Goal: Information Seeking & Learning: Find specific page/section

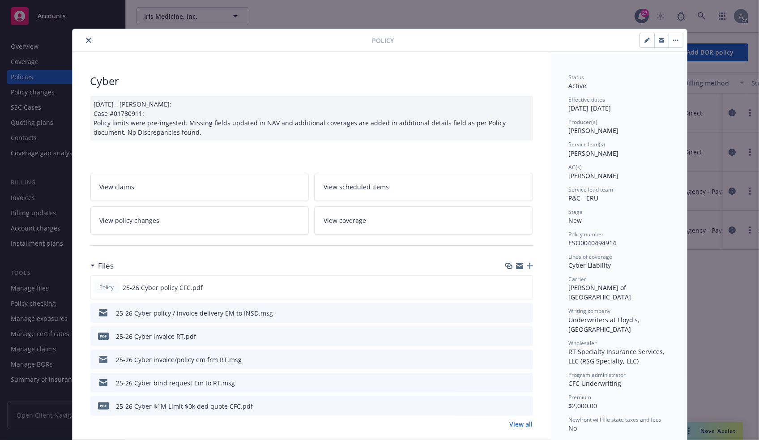
click at [86, 41] on icon "close" at bounding box center [88, 40] width 5 height 5
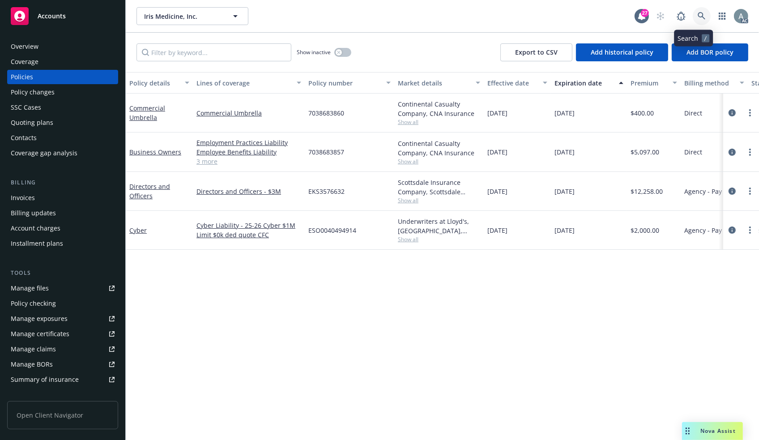
click at [698, 15] on icon at bounding box center [702, 16] width 8 height 8
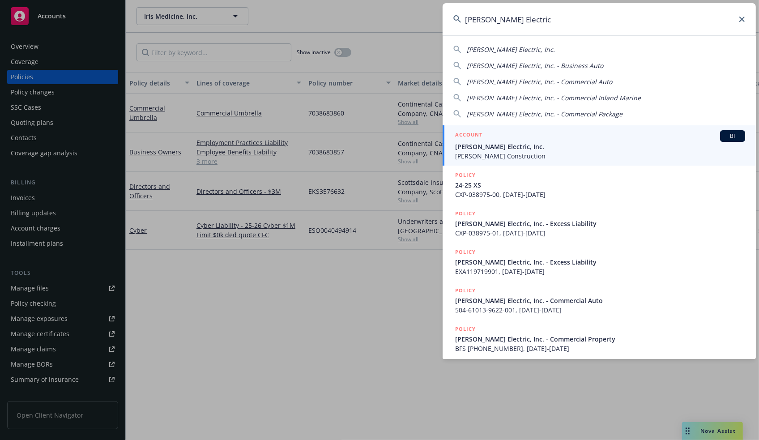
type input "[PERSON_NAME] Electric"
click at [493, 140] on div "ACCOUNT BI" at bounding box center [600, 136] width 290 height 12
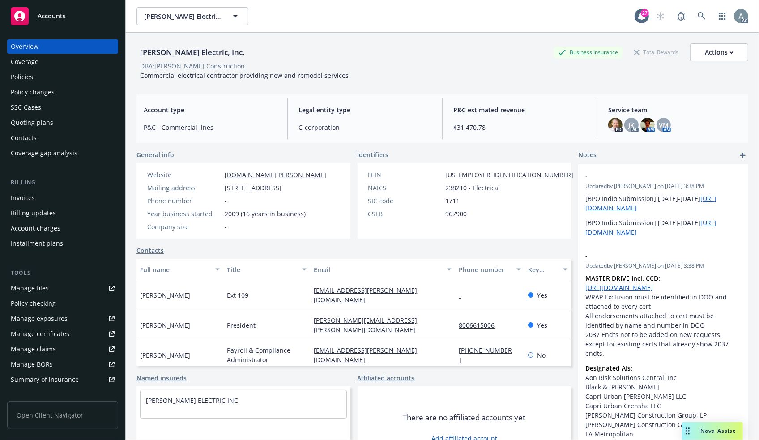
click at [39, 197] on div "Invoices" at bounding box center [63, 198] width 104 height 14
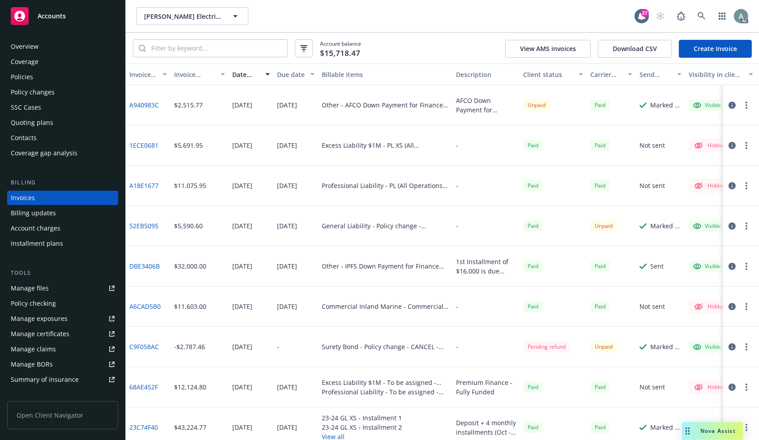
click at [151, 103] on link "A940983C" at bounding box center [144, 104] width 30 height 9
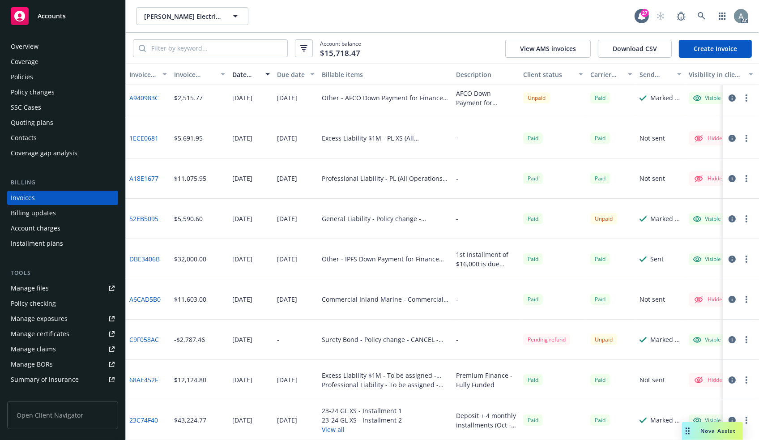
scroll to position [9, 0]
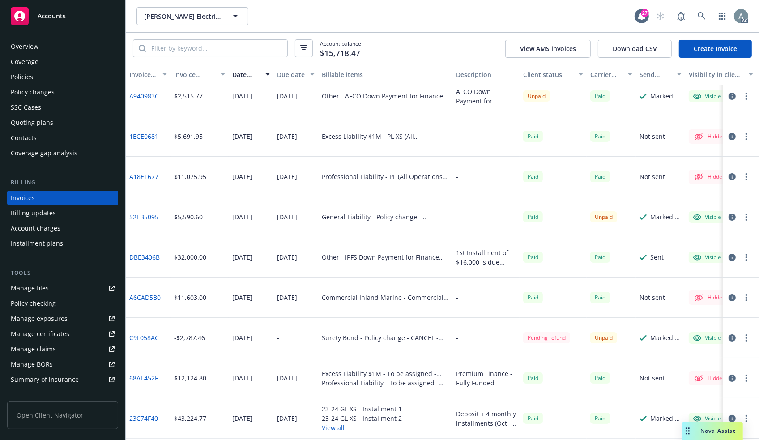
click at [184, 72] on div "Invoice amount" at bounding box center [194, 74] width 41 height 9
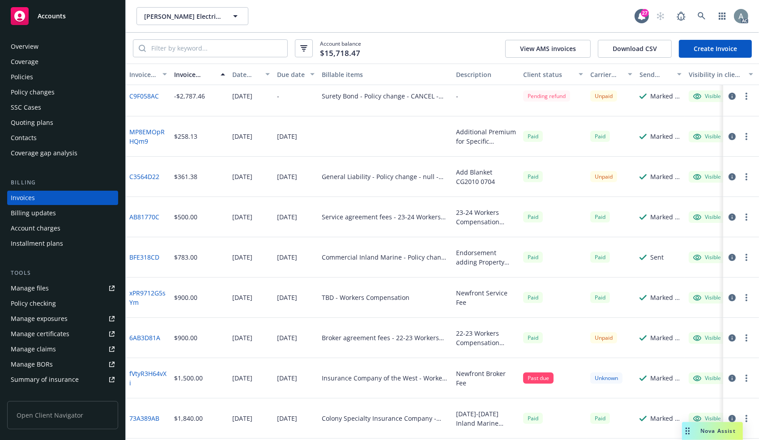
scroll to position [0, 0]
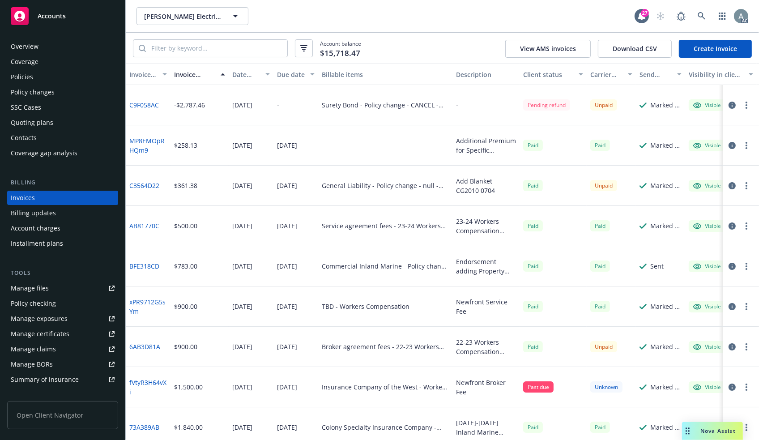
click at [185, 72] on div "Invoice amount" at bounding box center [194, 74] width 41 height 9
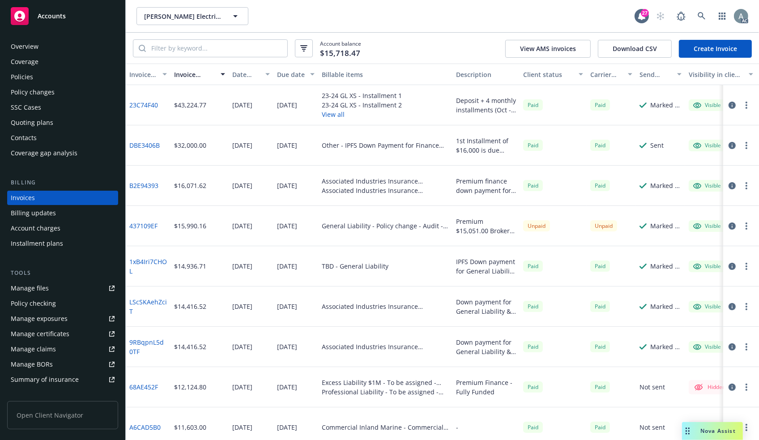
click at [185, 72] on div "Invoice amount" at bounding box center [194, 74] width 41 height 9
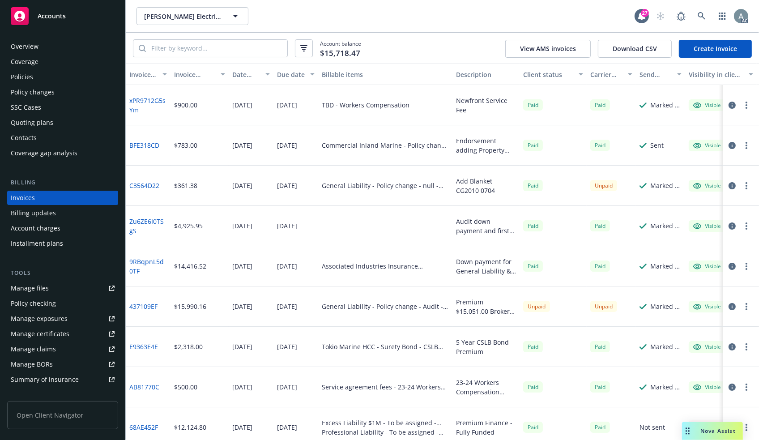
click at [236, 74] on div "Date issued" at bounding box center [246, 74] width 28 height 9
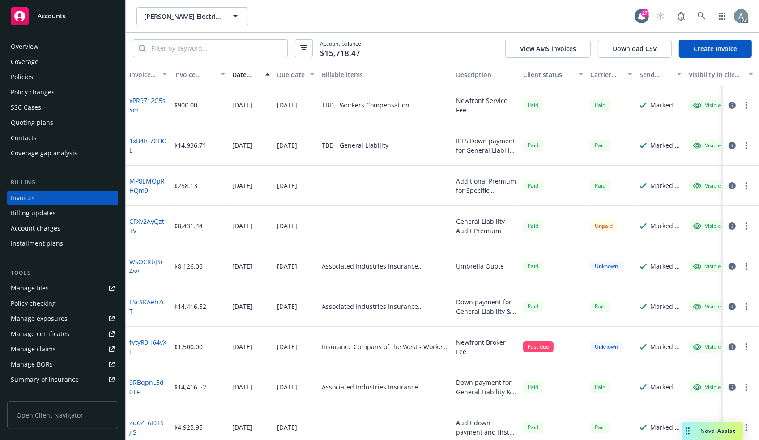
click at [239, 74] on div "Date issued" at bounding box center [246, 74] width 28 height 9
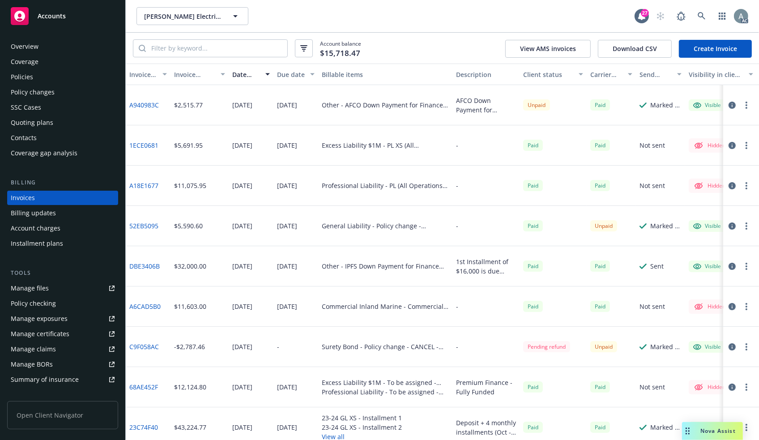
click at [34, 80] on div "Policies" at bounding box center [63, 77] width 104 height 14
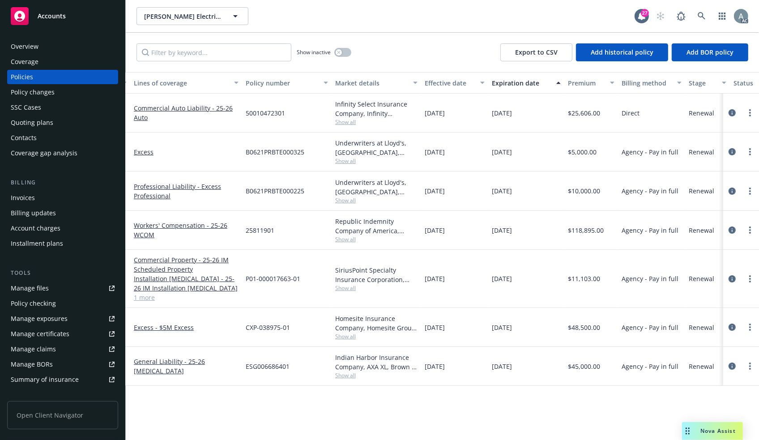
scroll to position [0, 79]
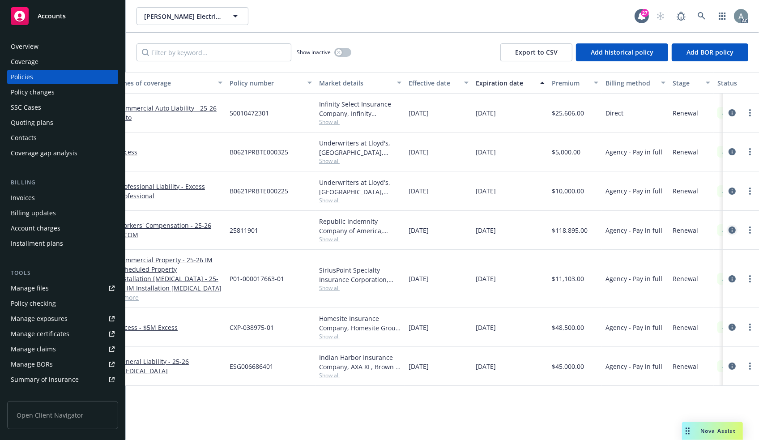
click at [733, 228] on icon "circleInformation" at bounding box center [732, 230] width 7 height 7
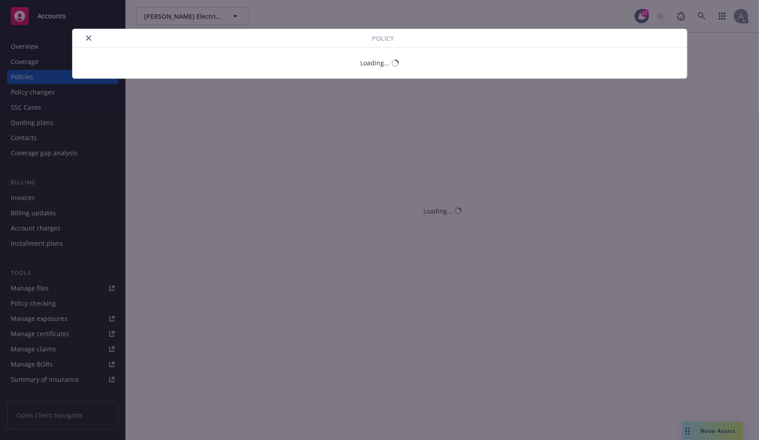
scroll to position [0, 79]
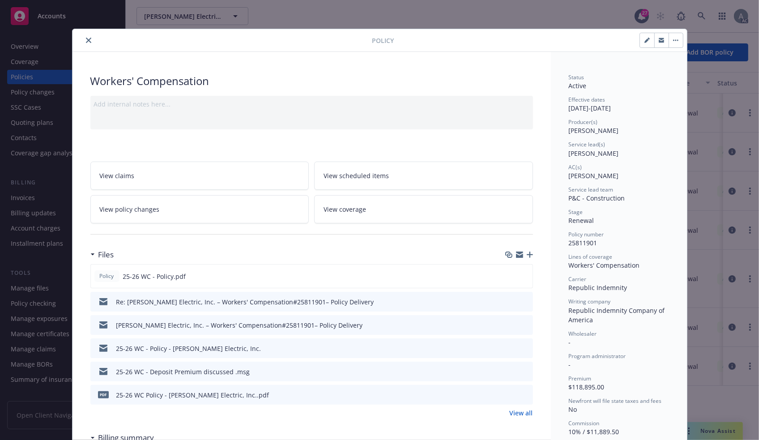
click at [354, 376] on div "25-26 WC - Deposit Premium discussed .msg" at bounding box center [311, 372] width 443 height 20
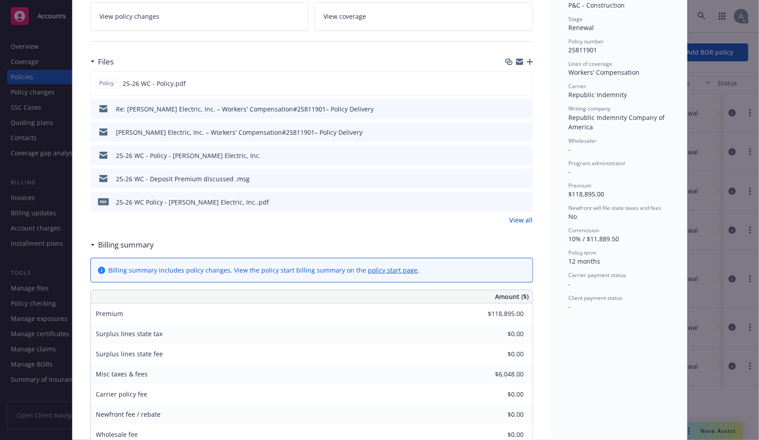
scroll to position [164, 0]
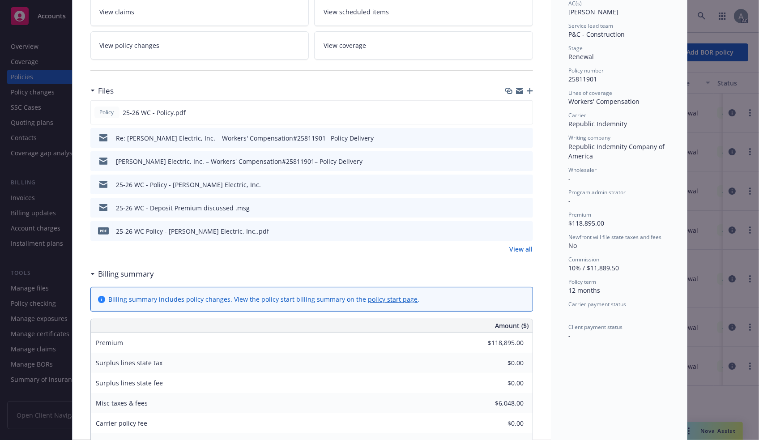
click at [521, 231] on icon "preview file" at bounding box center [525, 230] width 8 height 6
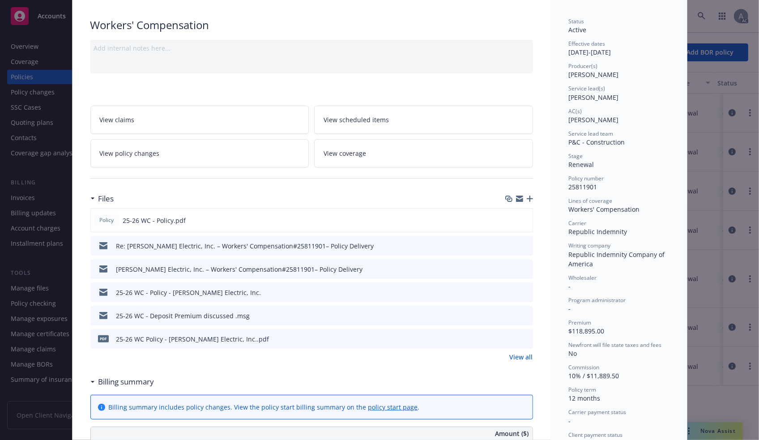
scroll to position [30, 0]
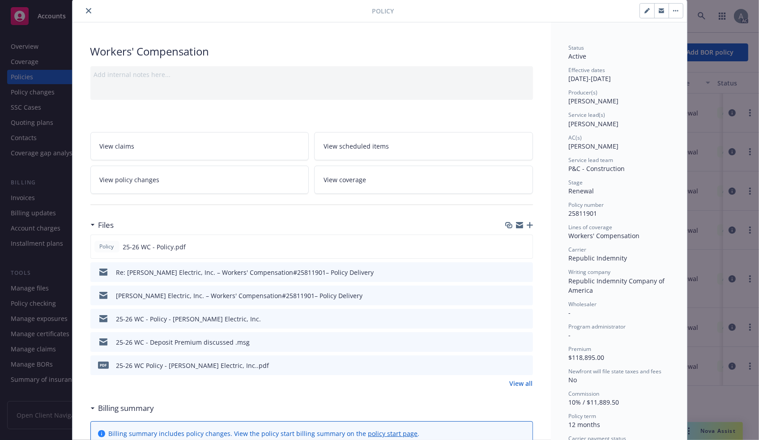
click at [86, 9] on icon "close" at bounding box center [88, 10] width 5 height 5
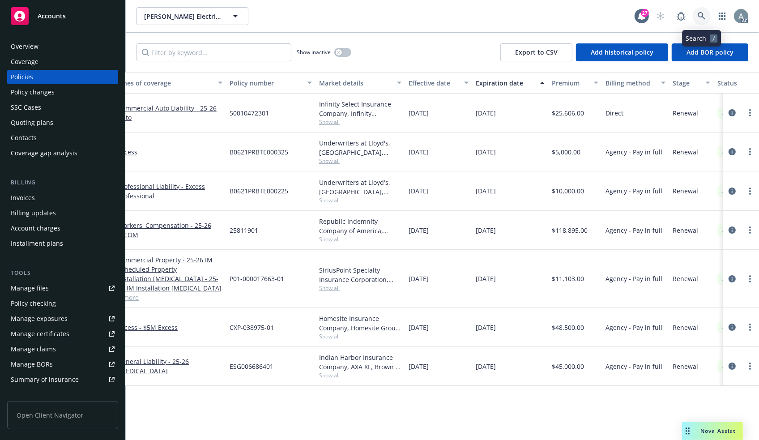
click at [700, 13] on icon at bounding box center [702, 16] width 8 height 8
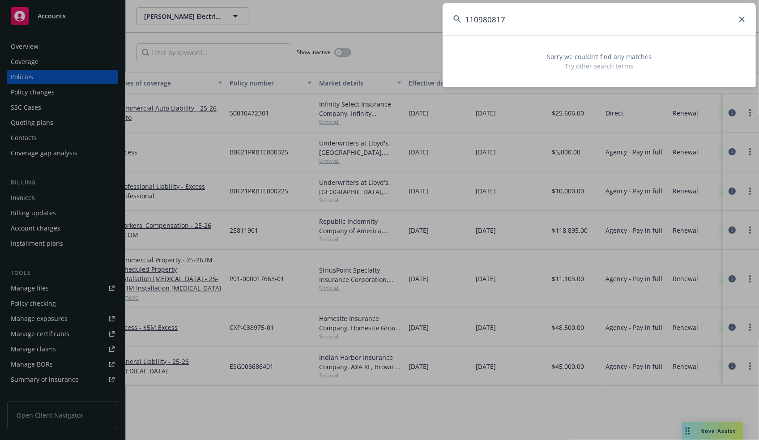
drag, startPoint x: 517, startPoint y: 21, endPoint x: 432, endPoint y: 13, distance: 85.5
click at [443, 13] on input "110980817" at bounding box center [599, 19] width 313 height 32
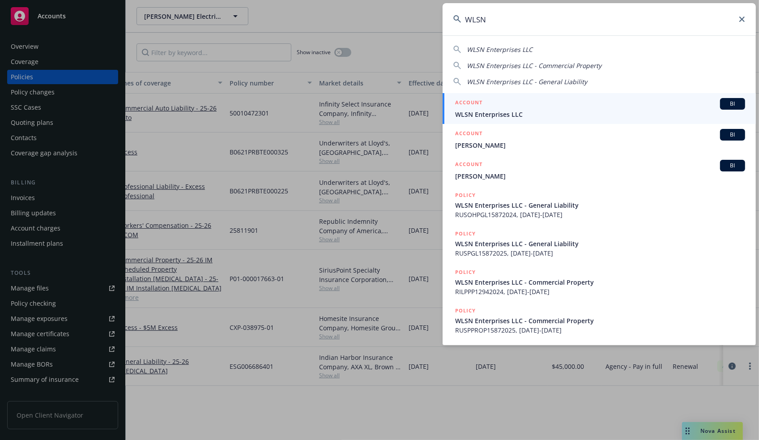
type input "WLSN"
click at [562, 103] on div "ACCOUNT BI" at bounding box center [600, 104] width 290 height 12
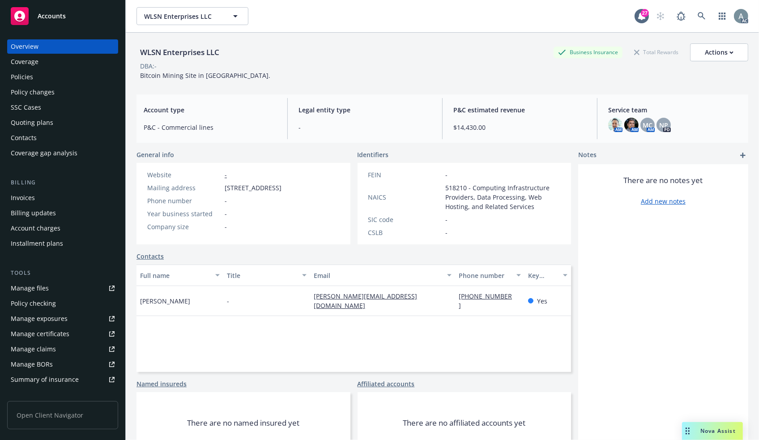
click at [26, 197] on div "Invoices" at bounding box center [23, 198] width 24 height 14
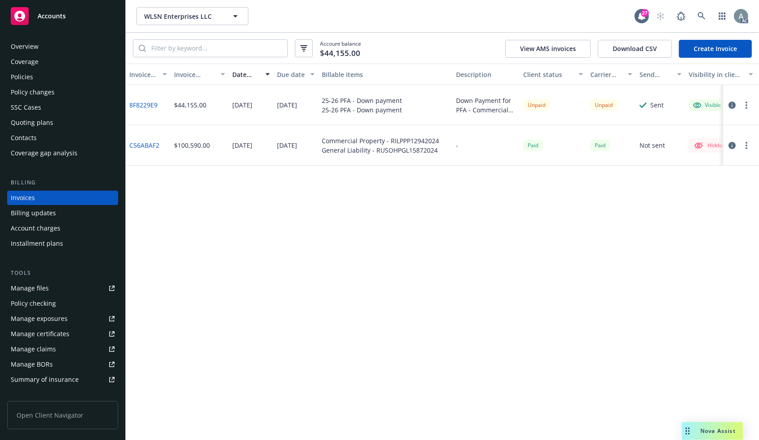
click at [145, 104] on link "8F8229E9" at bounding box center [143, 104] width 28 height 9
click at [701, 13] on icon at bounding box center [702, 16] width 8 height 8
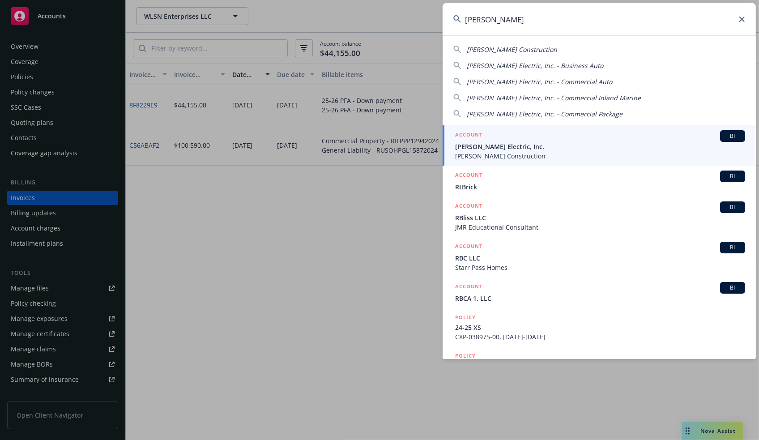
type input "[PERSON_NAME]"
click at [502, 140] on div "ACCOUNT BI" at bounding box center [600, 136] width 290 height 12
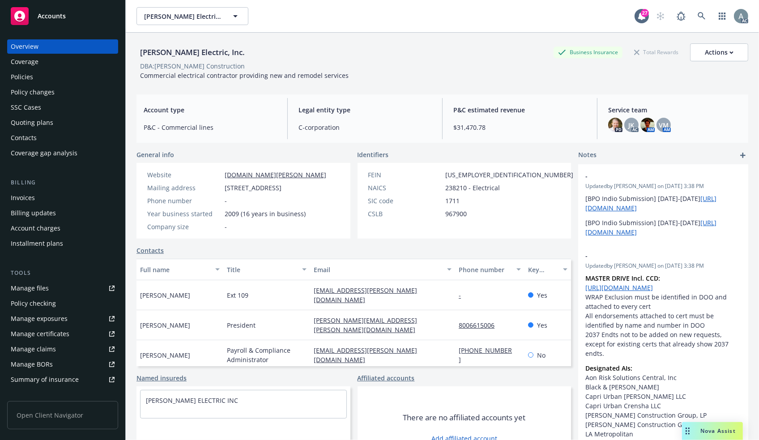
click at [26, 75] on div "Policies" at bounding box center [22, 77] width 22 height 14
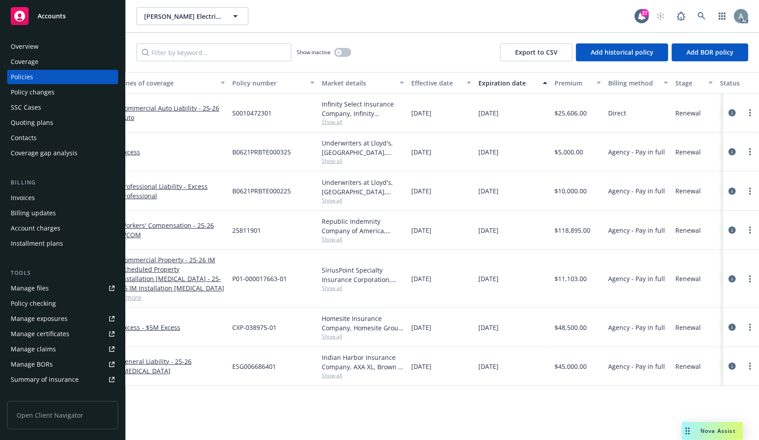
scroll to position [0, 77]
click at [700, 14] on icon at bounding box center [702, 16] width 8 height 8
click at [33, 45] on div "Overview" at bounding box center [25, 46] width 28 height 14
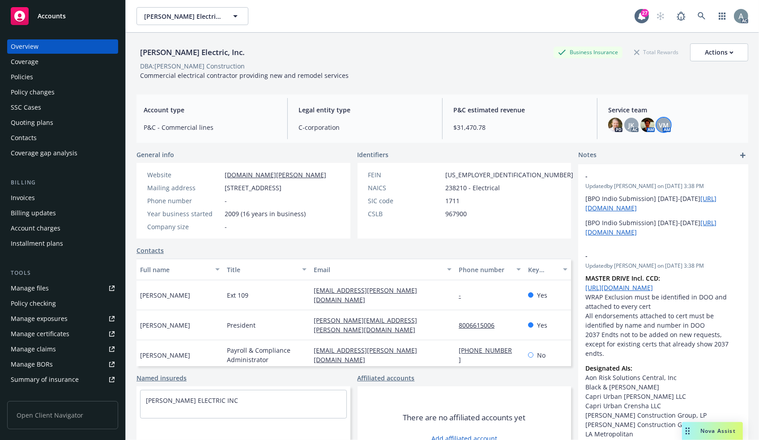
click at [662, 124] on span "VM" at bounding box center [664, 124] width 10 height 9
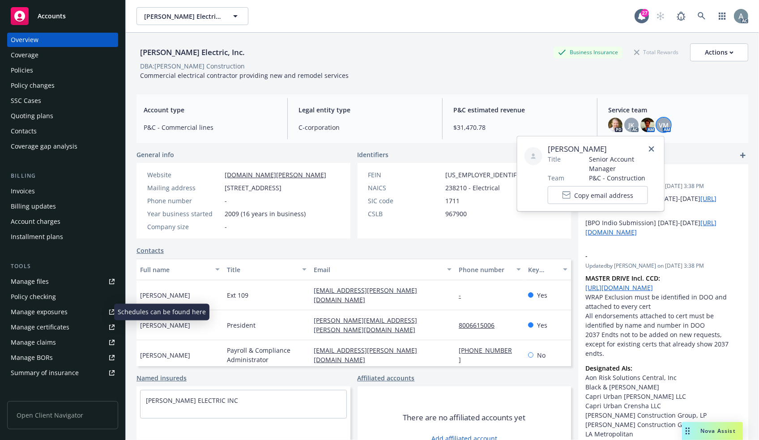
scroll to position [9, 0]
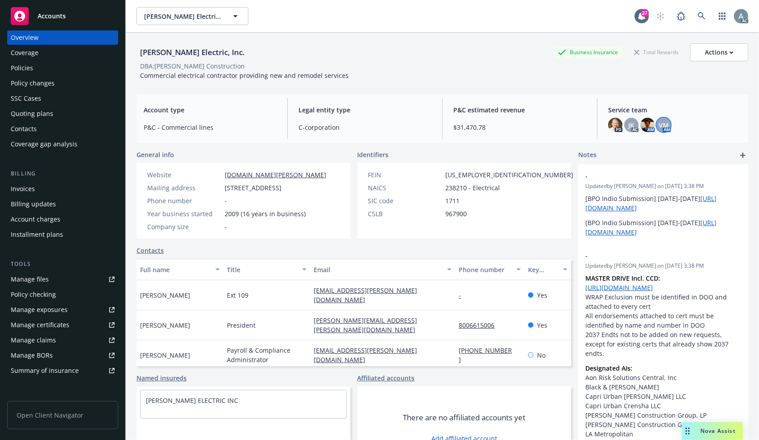
click at [43, 192] on div "Invoices" at bounding box center [63, 189] width 104 height 14
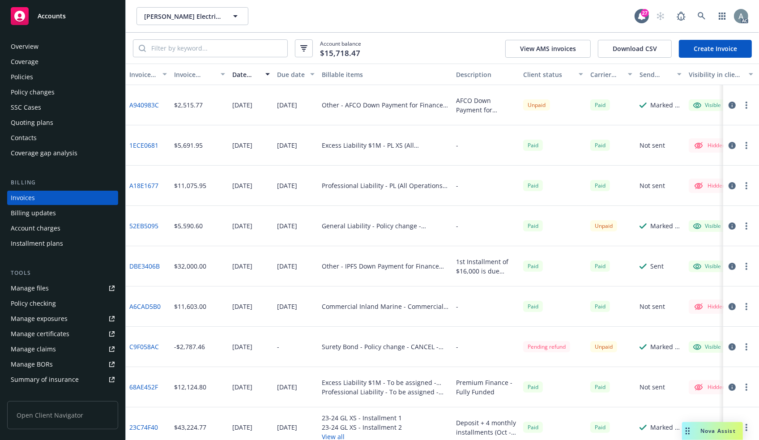
click at [34, 42] on div "Overview" at bounding box center [25, 46] width 28 height 14
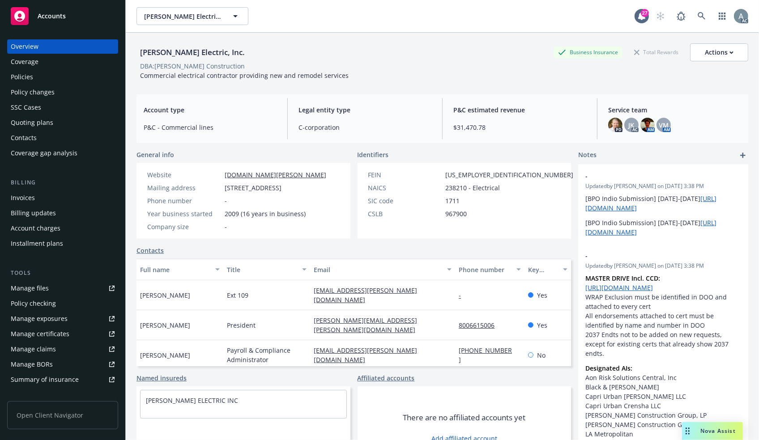
click at [196, 47] on div "[PERSON_NAME] Electric, Inc." at bounding box center [193, 53] width 112 height 12
drag, startPoint x: 212, startPoint y: 57, endPoint x: 129, endPoint y: 51, distance: 83.1
click at [129, 51] on div "[PERSON_NAME] Electric, Inc. Business Insurance Total Rewards Actions DBA: [PER…" at bounding box center [443, 253] width 634 height 440
copy div "[PERSON_NAME] Electric, Inc."
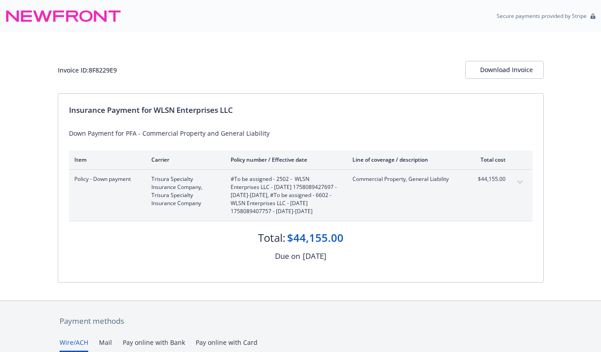
drag, startPoint x: 173, startPoint y: 108, endPoint x: 204, endPoint y: 109, distance: 30.5
click at [173, 108] on div "Insurance Payment for WLSN Enterprises LLC" at bounding box center [300, 110] width 463 height 12
drag, startPoint x: 238, startPoint y: 112, endPoint x: 157, endPoint y: 110, distance: 81.1
click at [156, 111] on div "Insurance Payment for WLSN Enterprises LLC" at bounding box center [300, 110] width 463 height 12
copy div "WLSN Enterprises LLC"
